Goal: Task Accomplishment & Management: Use online tool/utility

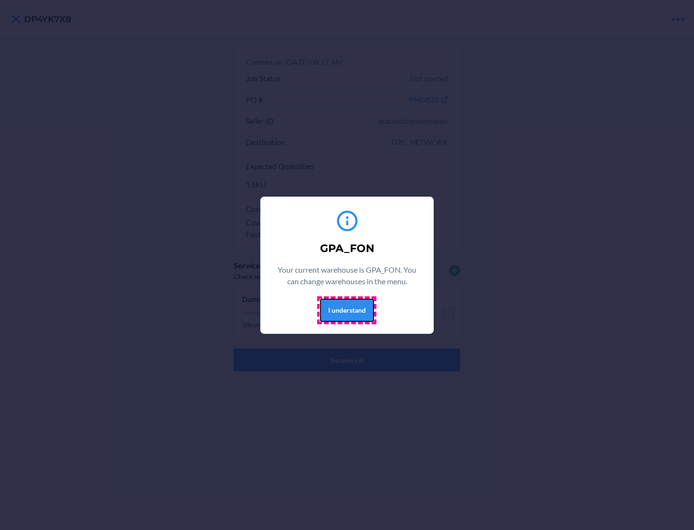
click at [347, 310] on button "I understand" at bounding box center [347, 310] width 54 height 23
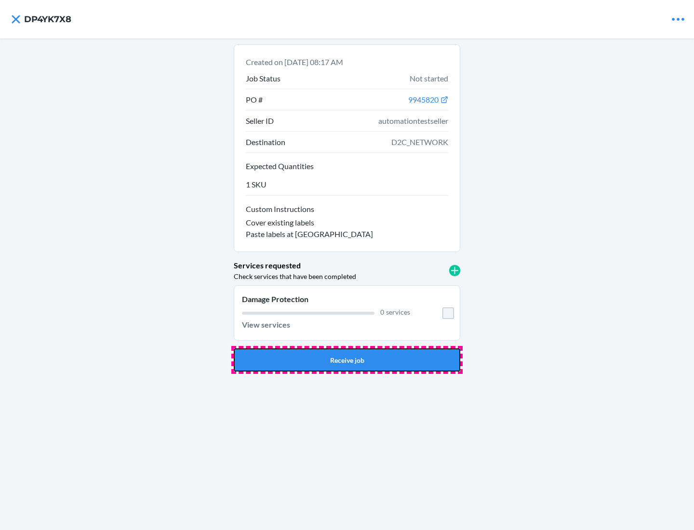
click at [347, 360] on button "Receive job" at bounding box center [347, 360] width 227 height 23
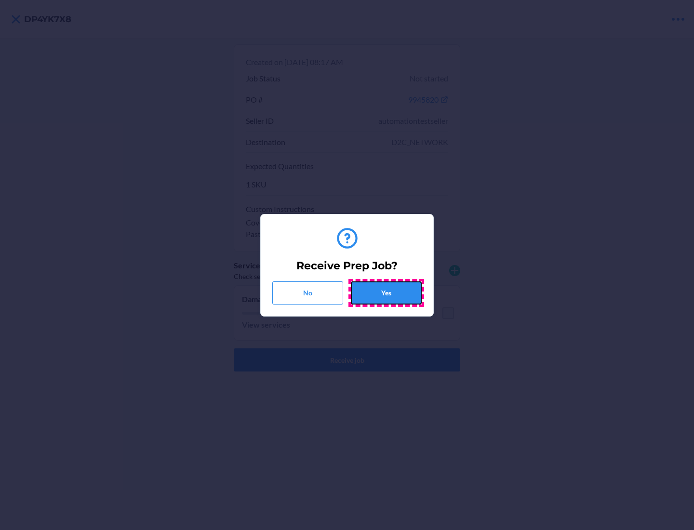
click at [386, 293] on button "Yes" at bounding box center [386, 293] width 71 height 23
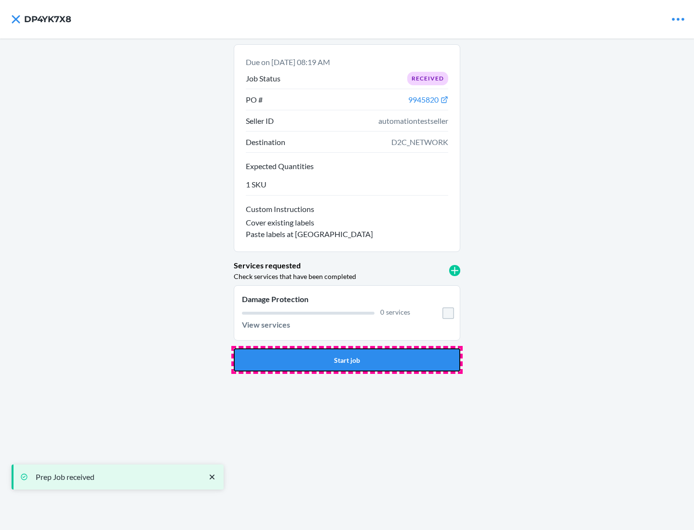
click at [347, 360] on button "Start job" at bounding box center [347, 360] width 227 height 23
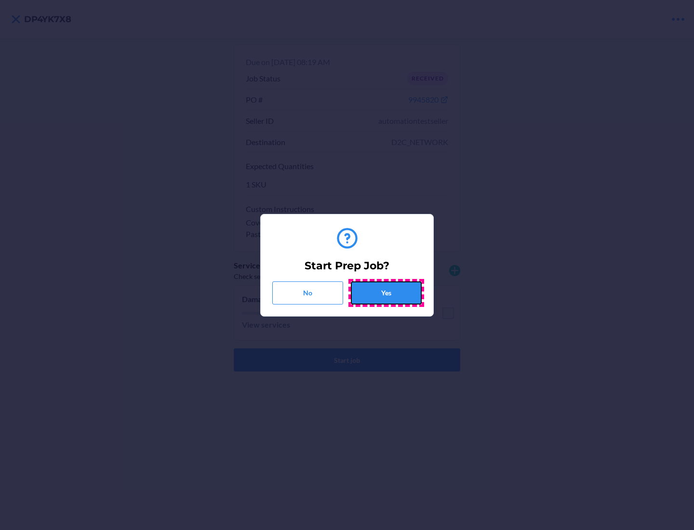
click at [386, 293] on button "Yes" at bounding box center [386, 293] width 71 height 23
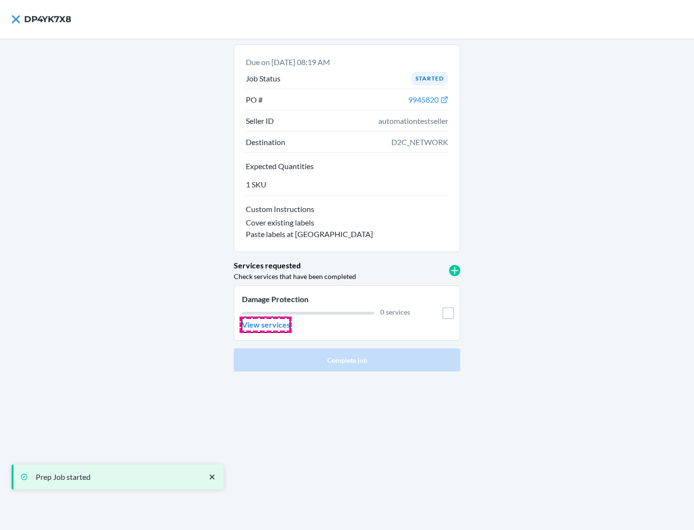
click at [266, 325] on p "View services" at bounding box center [266, 325] width 48 height 12
